Goal: Task Accomplishment & Management: Manage account settings

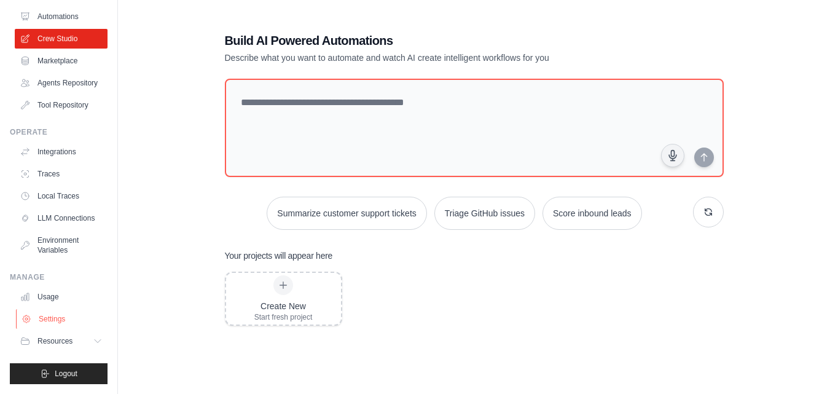
click at [39, 323] on link "Settings" at bounding box center [62, 319] width 93 height 20
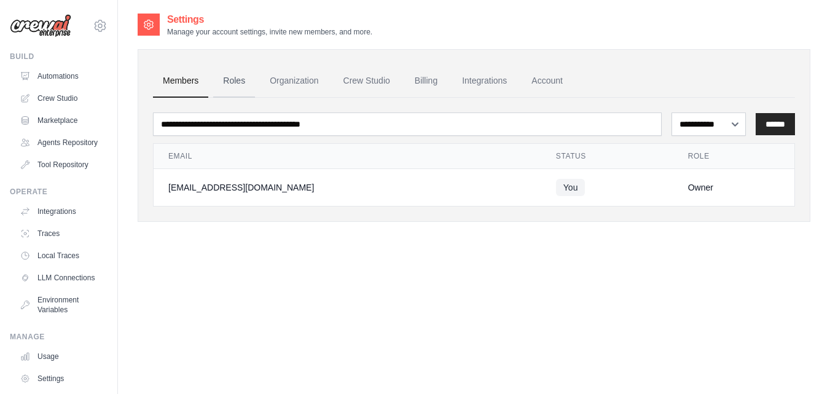
click at [240, 80] on link "Roles" at bounding box center [234, 81] width 42 height 33
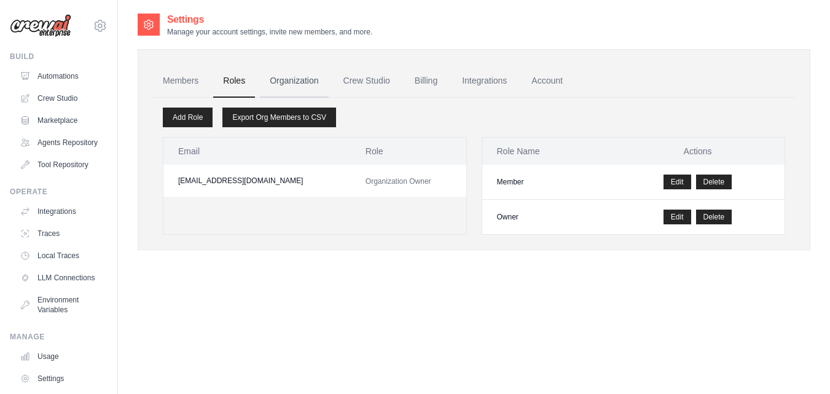
click at [284, 83] on link "Organization" at bounding box center [294, 81] width 68 height 33
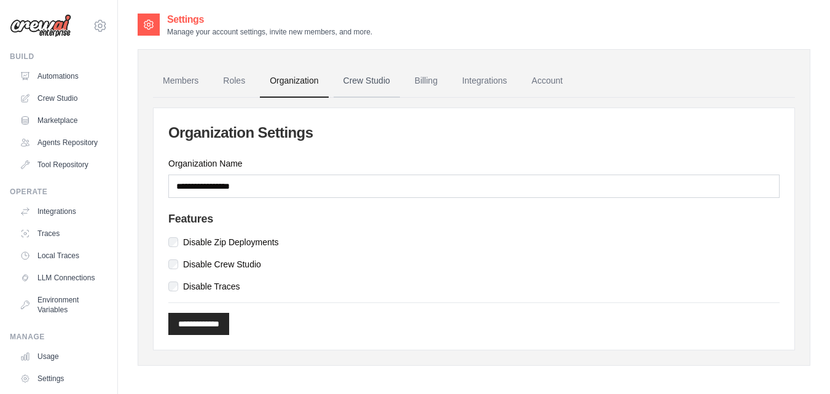
click at [345, 77] on link "Crew Studio" at bounding box center [367, 81] width 66 height 33
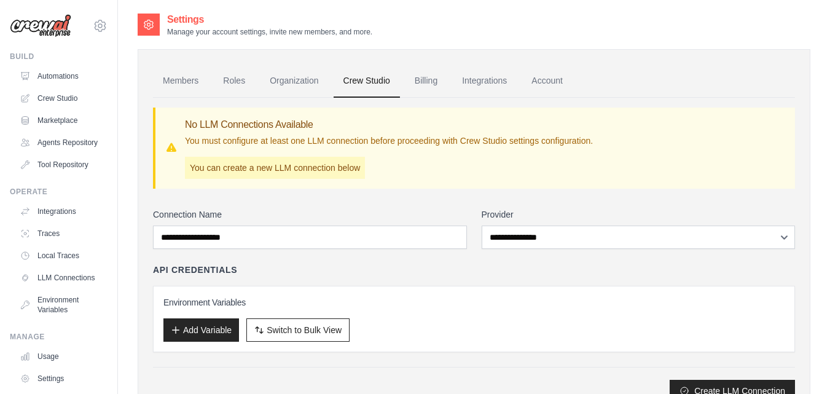
scroll to position [55, 0]
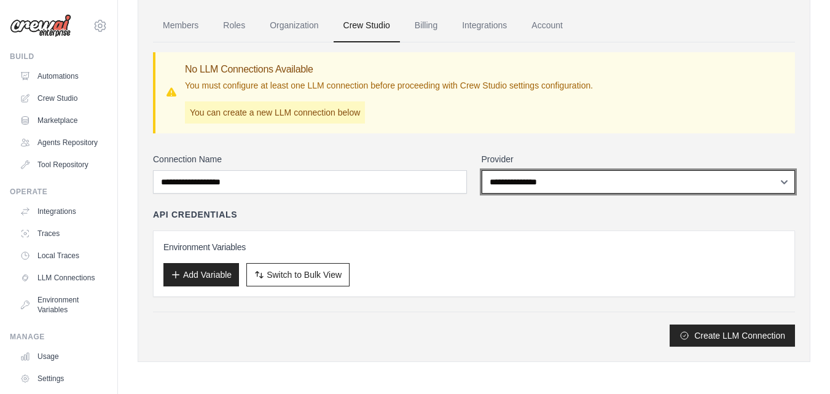
click at [584, 186] on select "**********" at bounding box center [639, 181] width 314 height 23
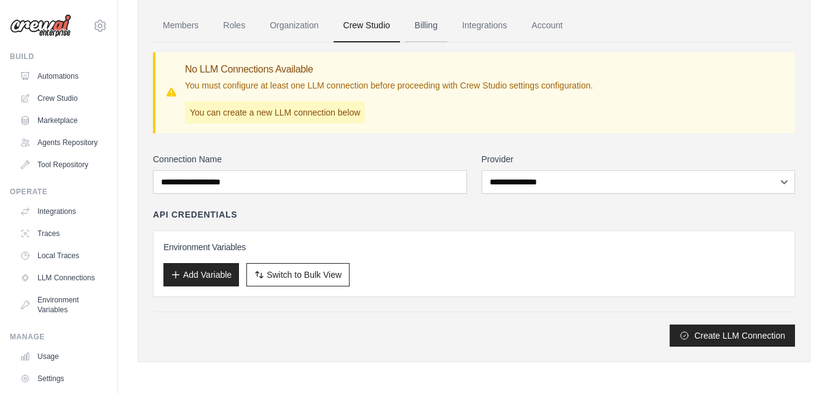
click at [428, 25] on link "Billing" at bounding box center [426, 25] width 42 height 33
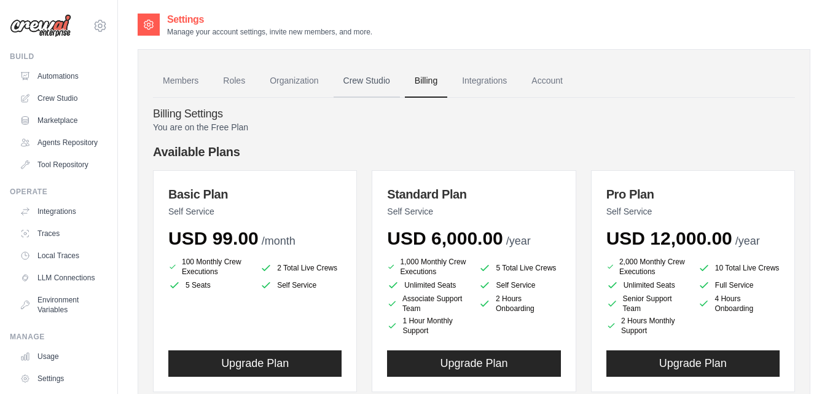
click at [357, 81] on link "Crew Studio" at bounding box center [367, 81] width 66 height 33
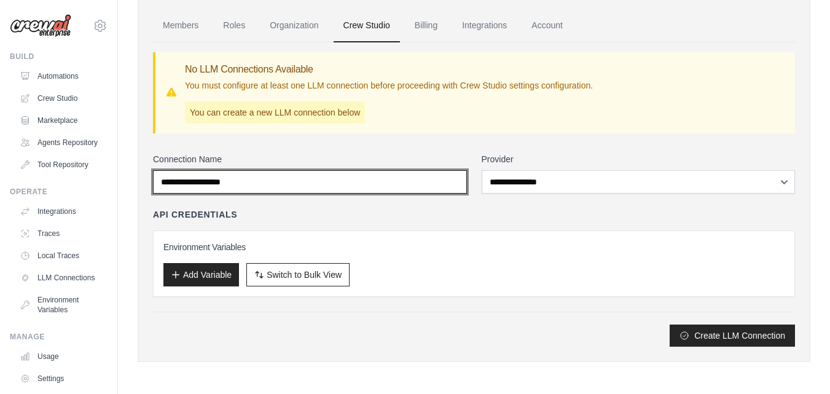
click at [245, 181] on input "Connection Name" at bounding box center [310, 181] width 314 height 23
click at [245, 182] on input "Connection Name" at bounding box center [310, 181] width 314 height 23
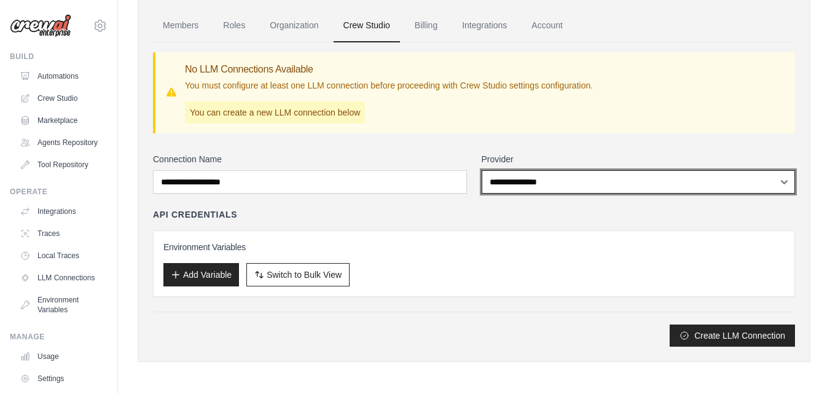
click at [546, 172] on select "**********" at bounding box center [639, 181] width 314 height 23
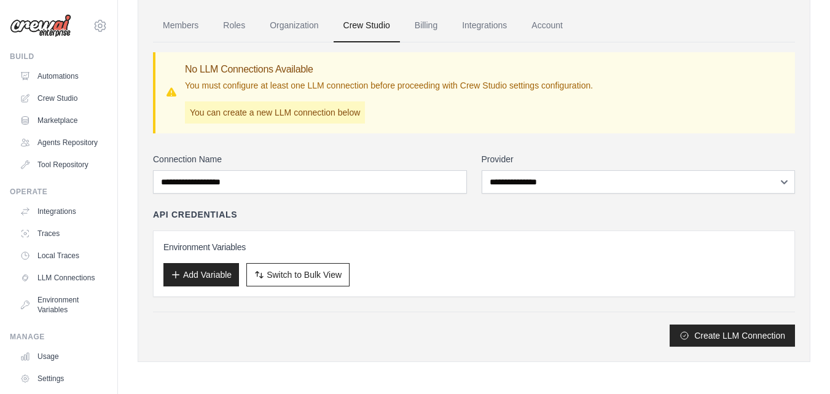
click at [356, 128] on div "No LLM Connections Available You must configure at least one LLM connection bef…" at bounding box center [474, 92] width 642 height 81
click at [278, 17] on link "Organization" at bounding box center [294, 25] width 68 height 33
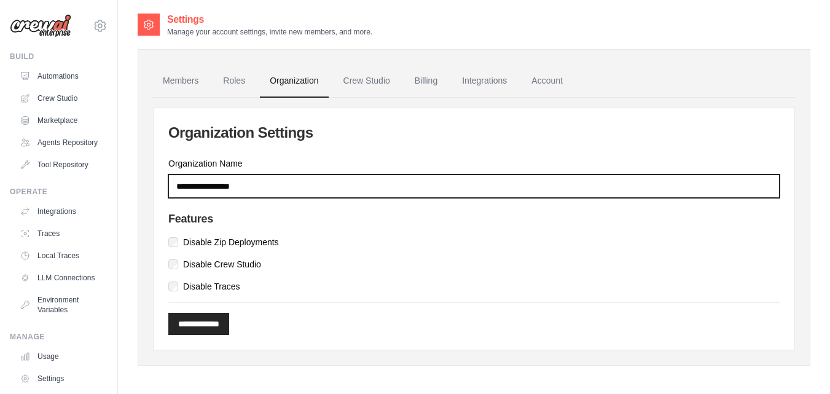
click at [256, 181] on input "Organization Name" at bounding box center [473, 185] width 611 height 23
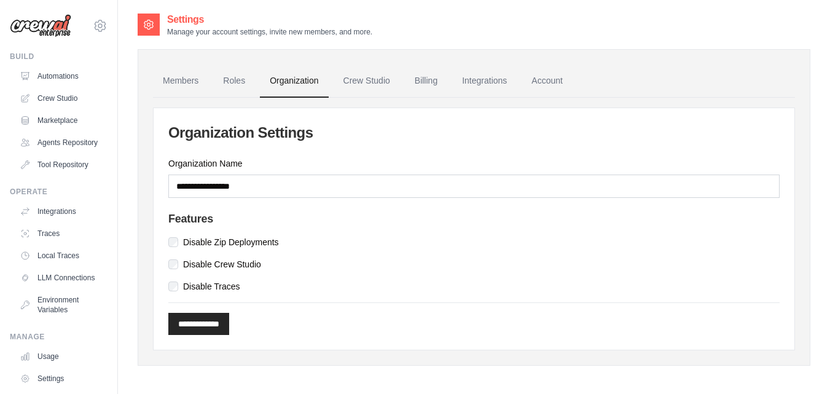
click at [217, 241] on label "Disable Zip Deployments" at bounding box center [231, 242] width 96 height 12
click at [224, 265] on label "Disable Crew Studio" at bounding box center [222, 264] width 78 height 12
click at [232, 85] on link "Roles" at bounding box center [234, 81] width 42 height 33
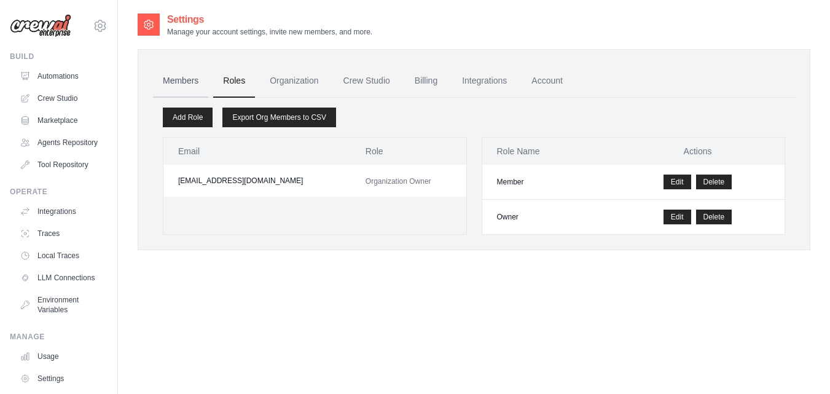
click at [169, 82] on link "Members" at bounding box center [180, 81] width 55 height 33
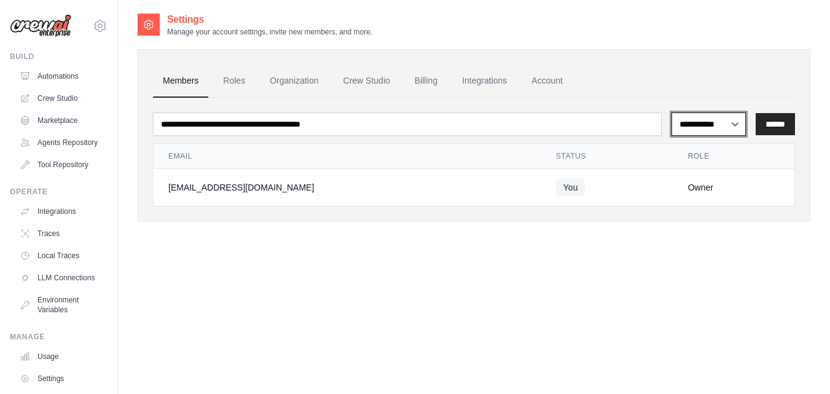
click at [728, 125] on select "**********" at bounding box center [708, 123] width 74 height 23
click at [540, 94] on link "Account" at bounding box center [547, 81] width 51 height 33
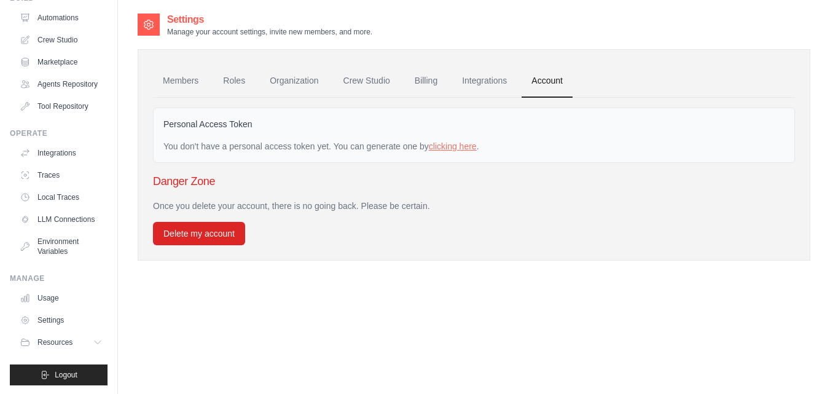
scroll to position [79, 0]
click at [52, 296] on link "Usage" at bounding box center [62, 297] width 93 height 20
